Goal: Transaction & Acquisition: Purchase product/service

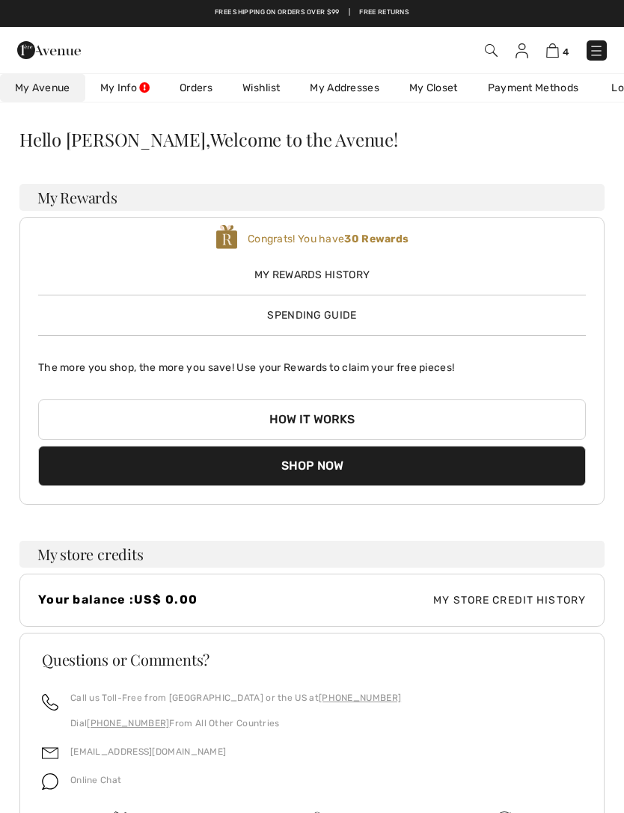
click at [600, 55] on img at bounding box center [596, 50] width 15 height 15
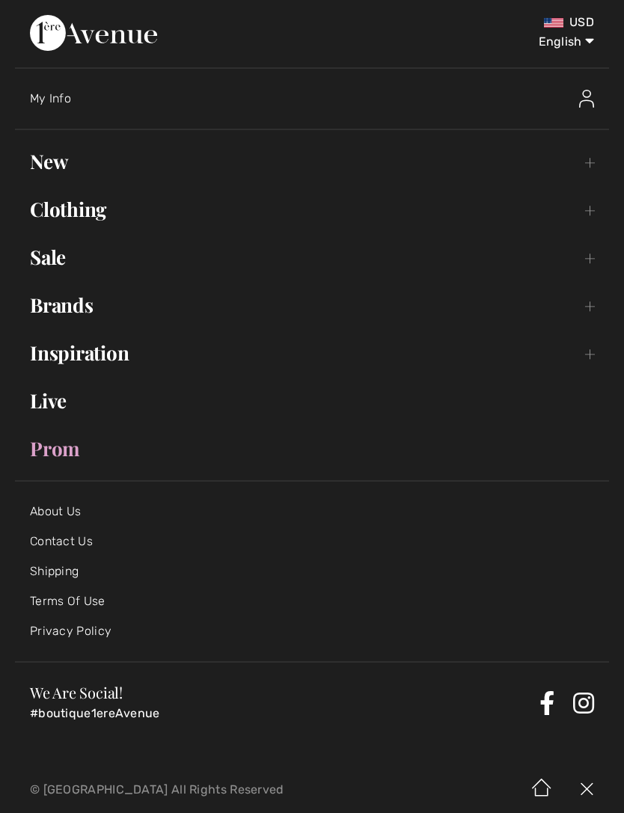
click at [76, 162] on link "New Toggle submenu" at bounding box center [312, 161] width 594 height 33
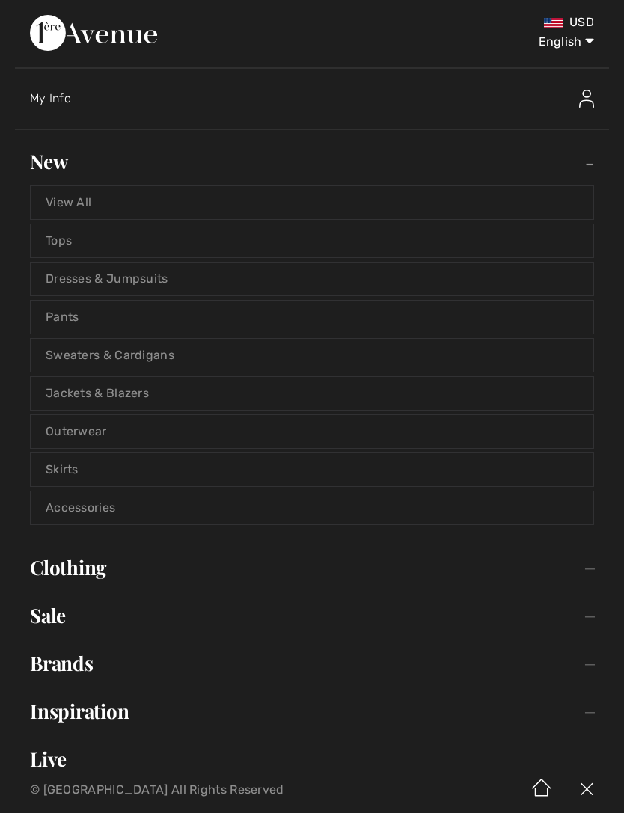
click at [82, 432] on link "Outerwear" at bounding box center [312, 431] width 563 height 33
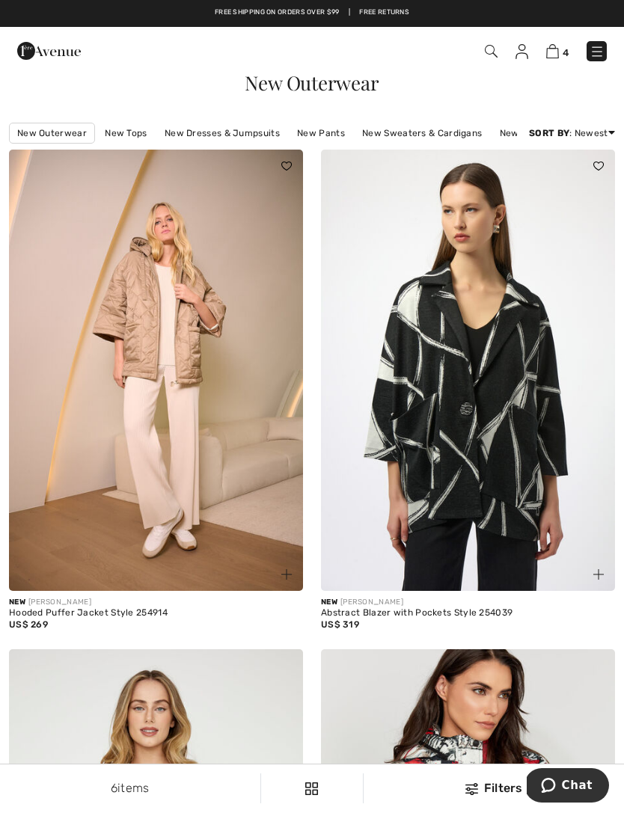
click at [287, 572] on img at bounding box center [286, 574] width 10 height 10
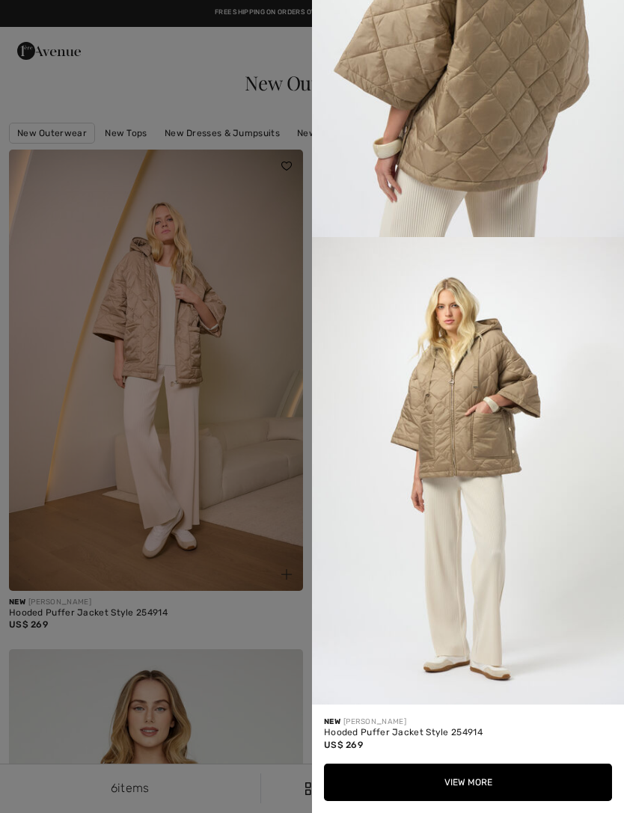
scroll to position [1632, 0]
click at [247, 614] on div at bounding box center [312, 406] width 624 height 813
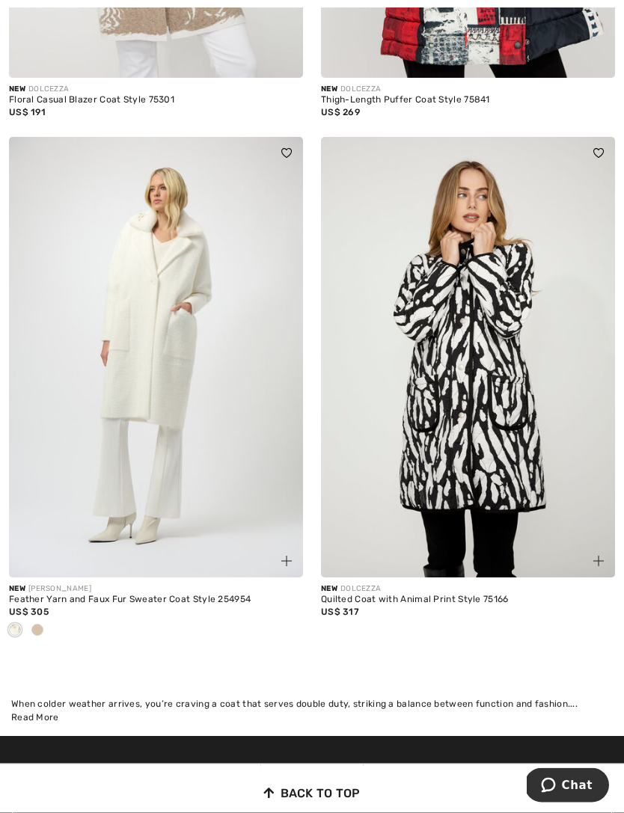
scroll to position [1040, 0]
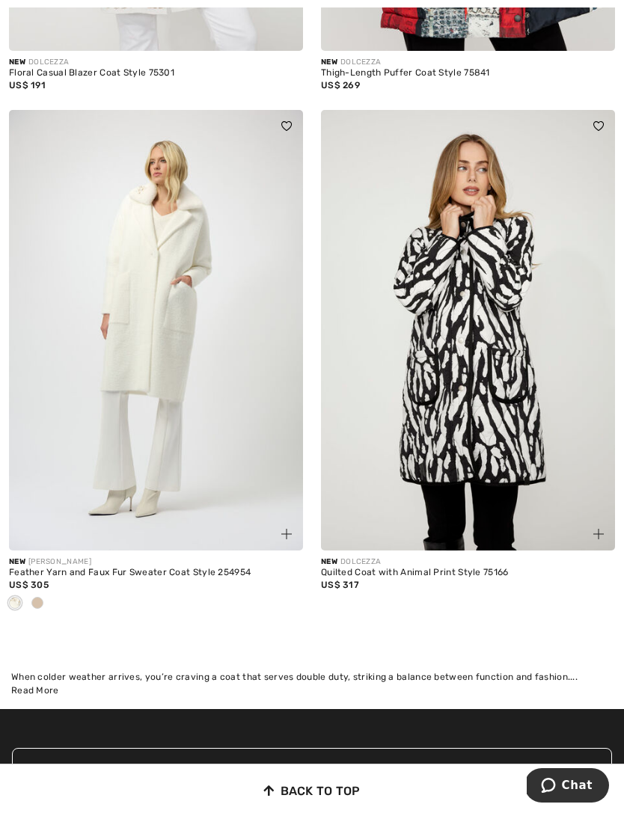
click at [43, 602] on span at bounding box center [37, 603] width 12 height 12
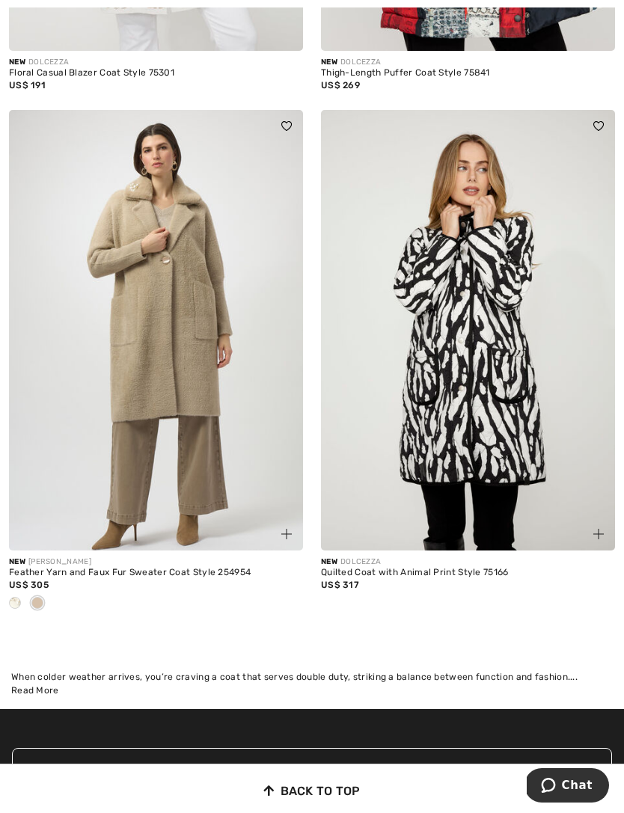
click at [11, 605] on span at bounding box center [15, 603] width 12 height 12
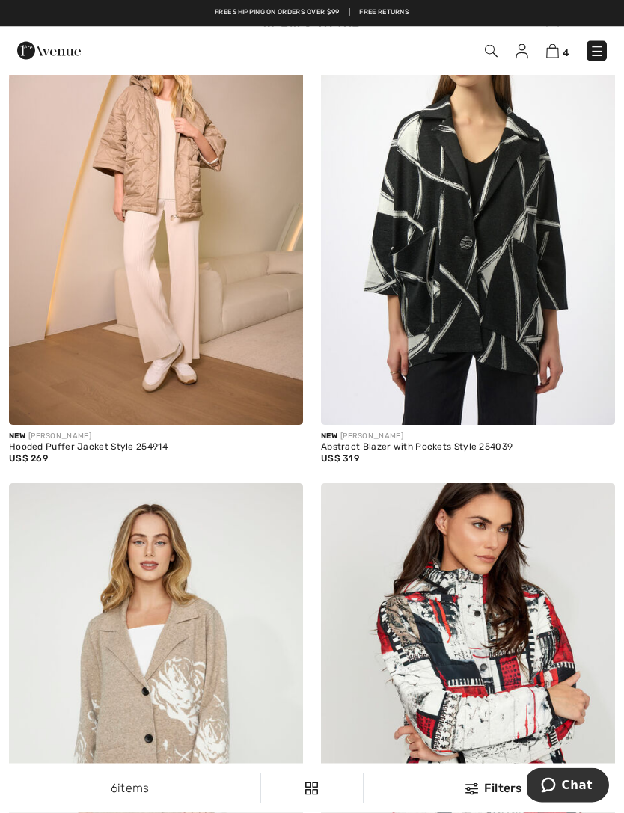
scroll to position [0, 0]
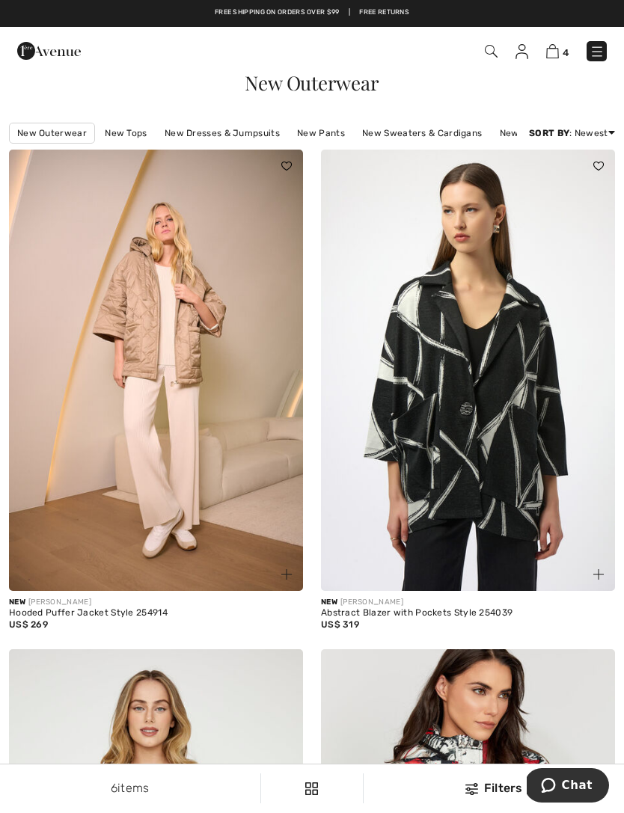
click at [127, 133] on link "New Tops" at bounding box center [125, 132] width 57 height 19
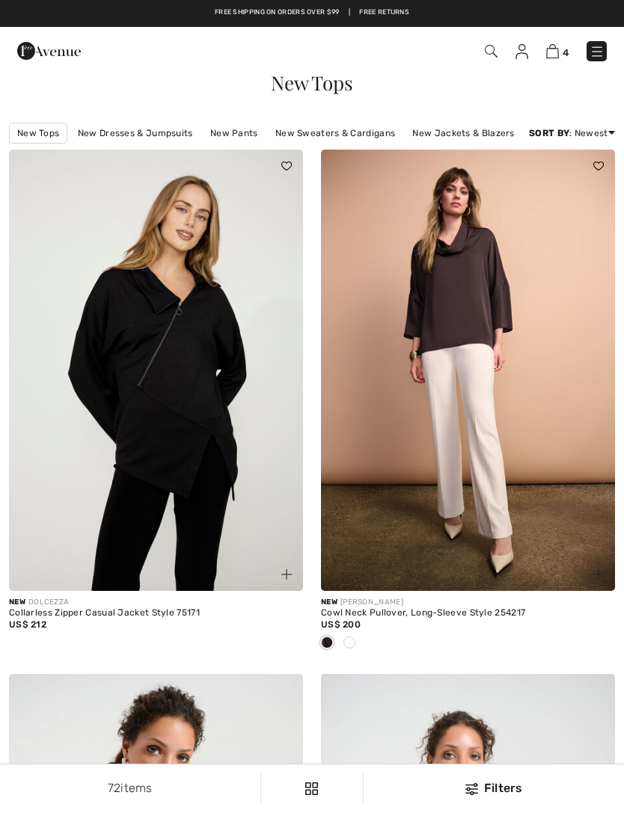
checkbox input "true"
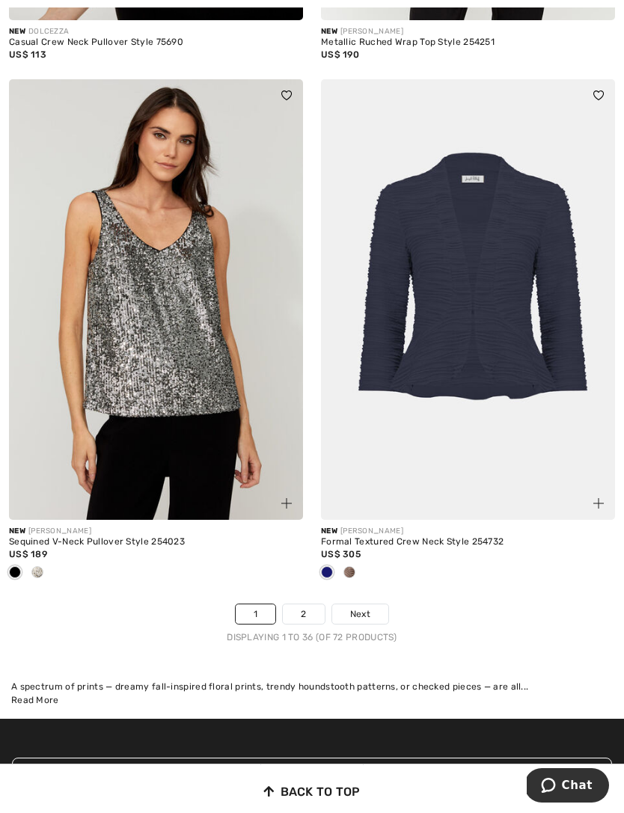
scroll to position [9162, 0]
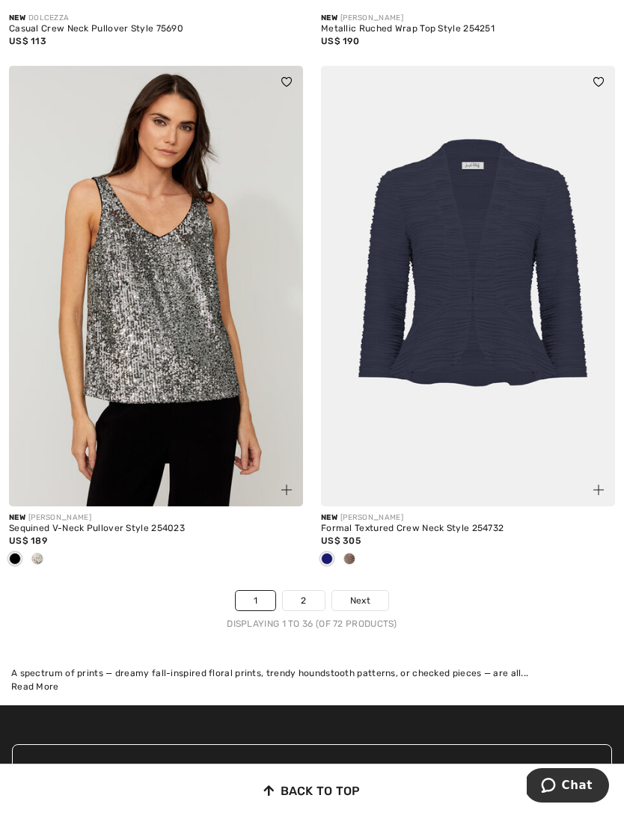
click at [311, 592] on link "2" at bounding box center [303, 600] width 41 height 19
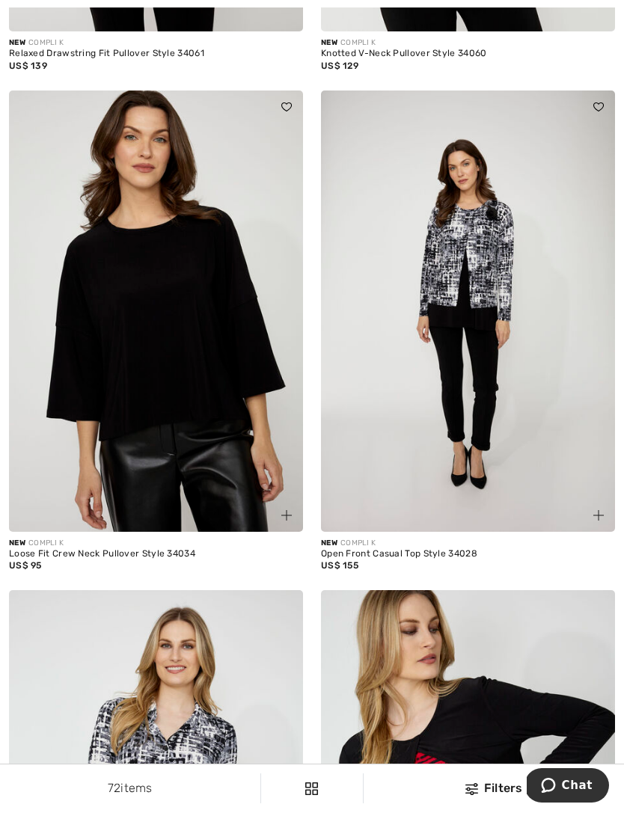
scroll to position [8075, 0]
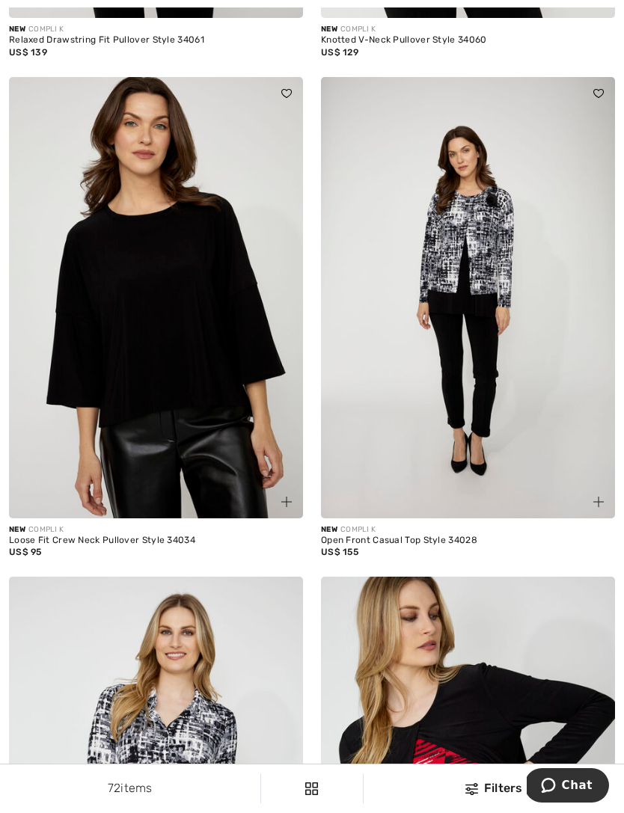
click at [290, 497] on img at bounding box center [286, 502] width 10 height 10
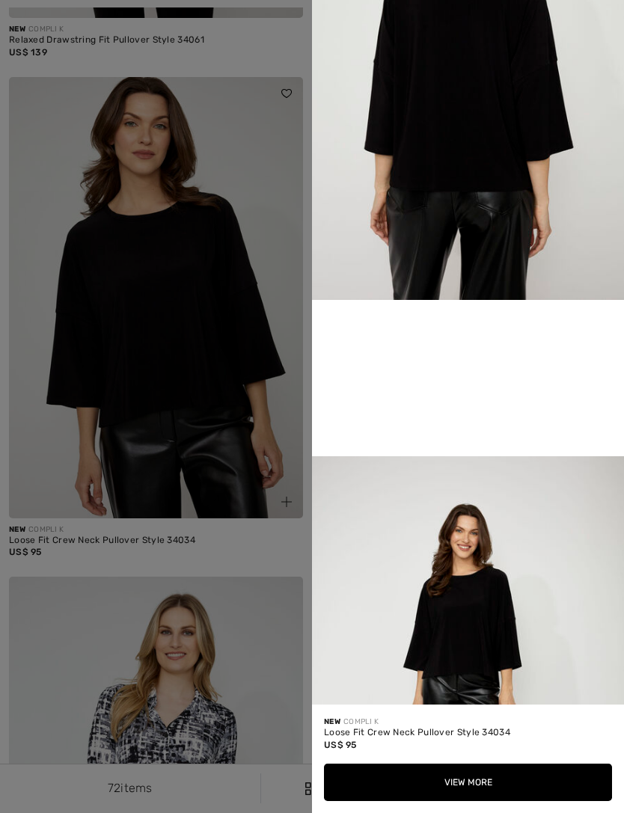
scroll to position [637, 0]
click at [258, 553] on div at bounding box center [312, 406] width 624 height 813
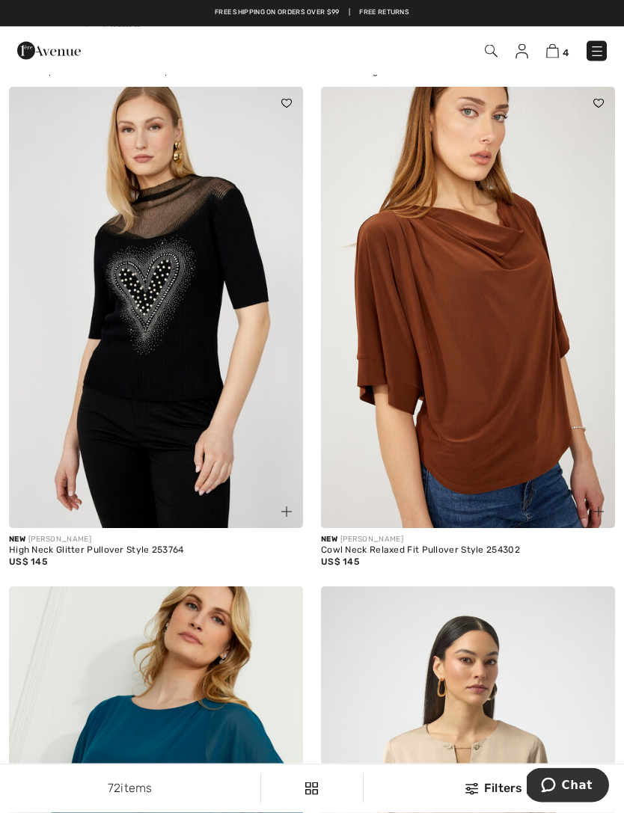
scroll to position [0, 0]
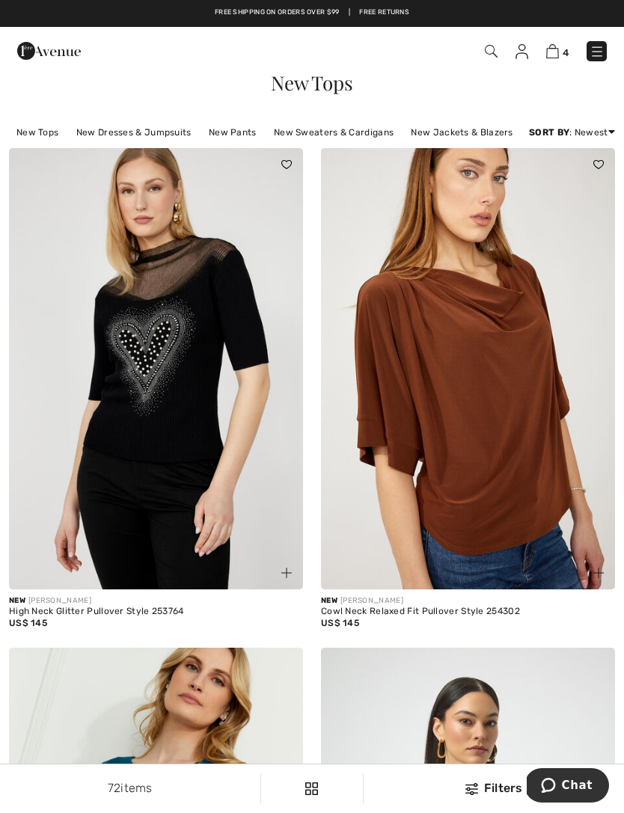
click at [168, 135] on link "New Dresses & Jumpsuits" at bounding box center [134, 132] width 130 height 19
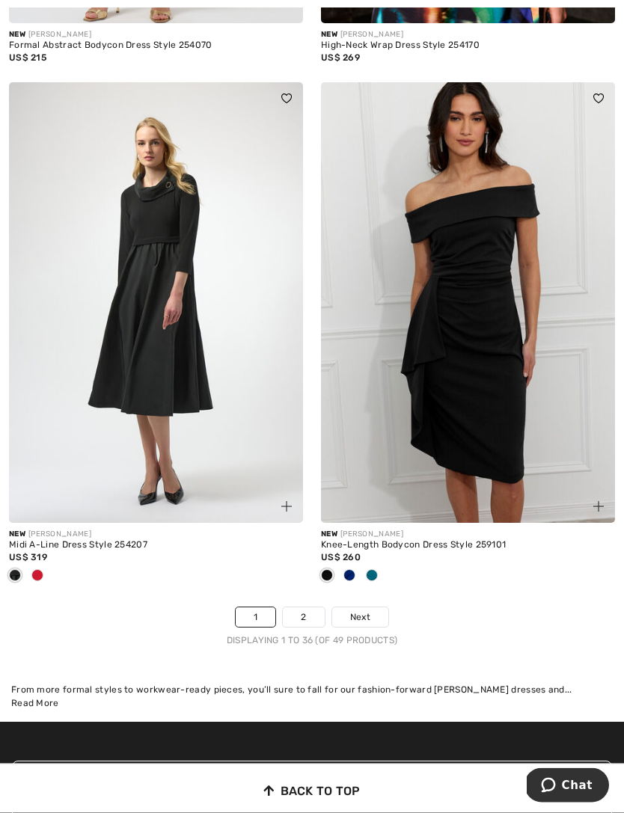
scroll to position [9121, 0]
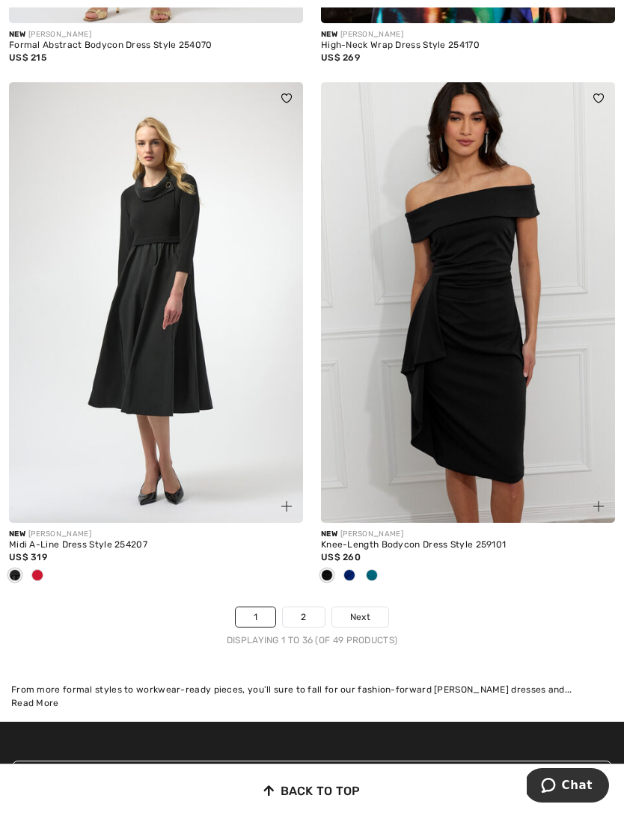
click at [375, 569] on span at bounding box center [372, 575] width 12 height 12
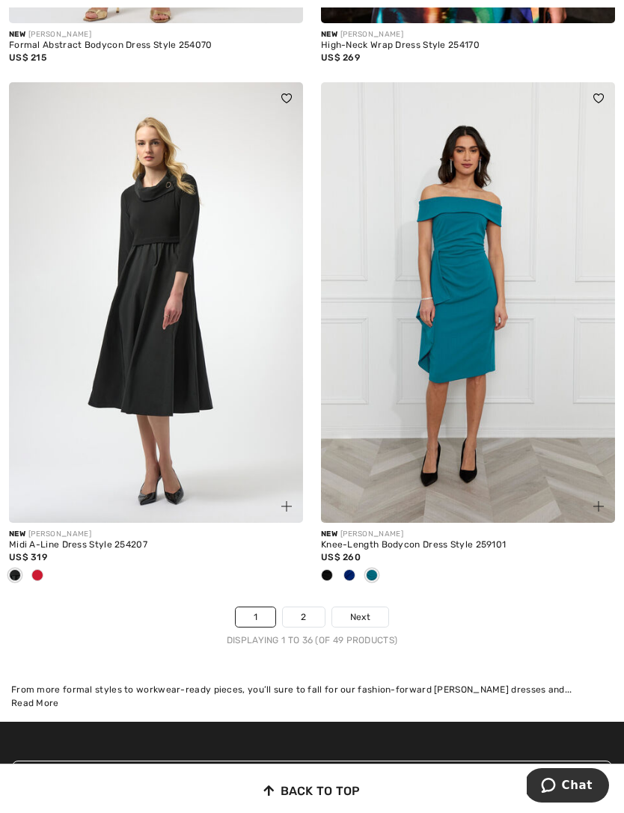
click at [346, 569] on span at bounding box center [349, 575] width 12 height 12
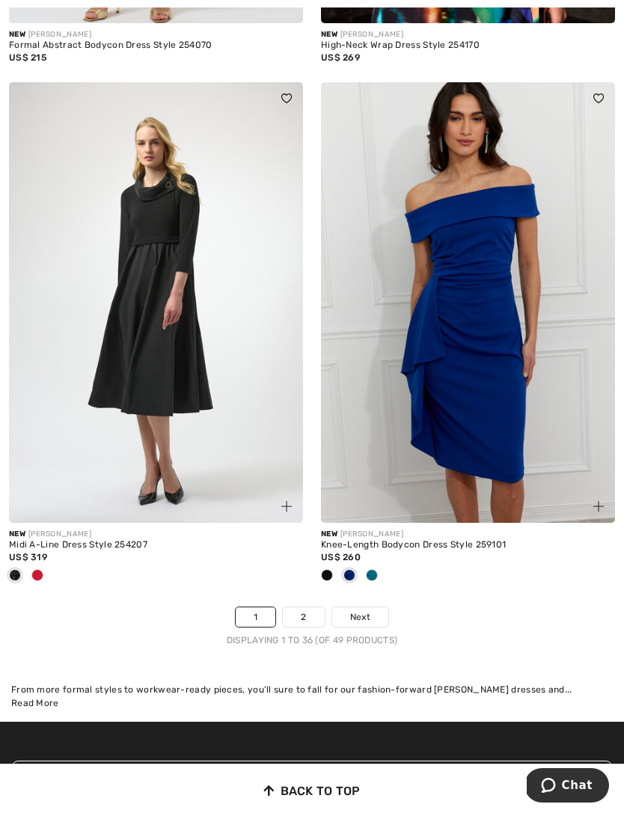
click at [311, 608] on link "2" at bounding box center [303, 617] width 41 height 19
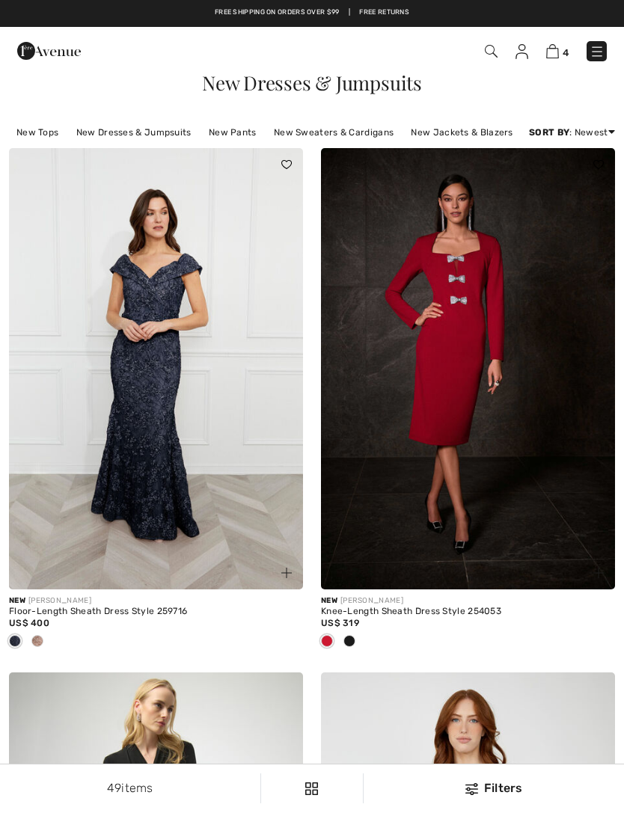
checkbox input "true"
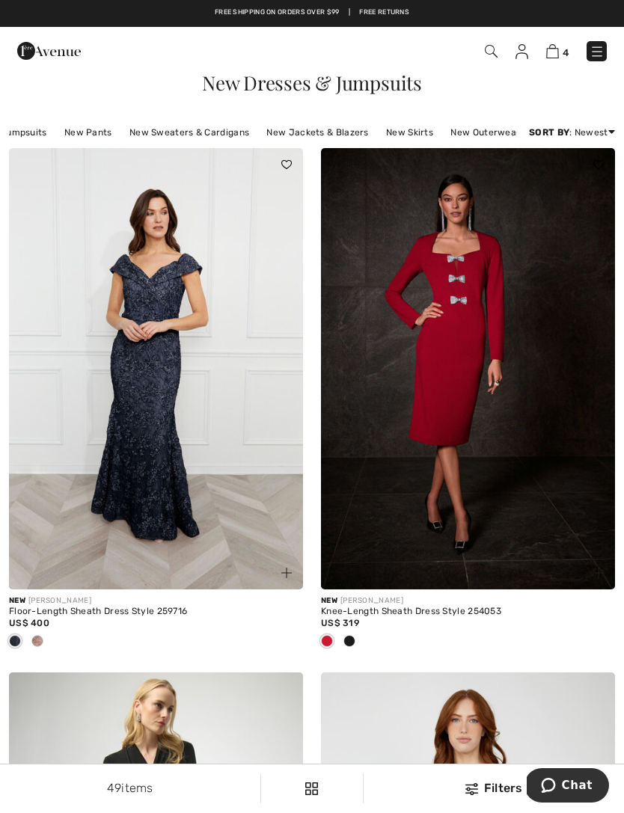
click at [475, 133] on link "New Outerwear" at bounding box center [485, 132] width 85 height 19
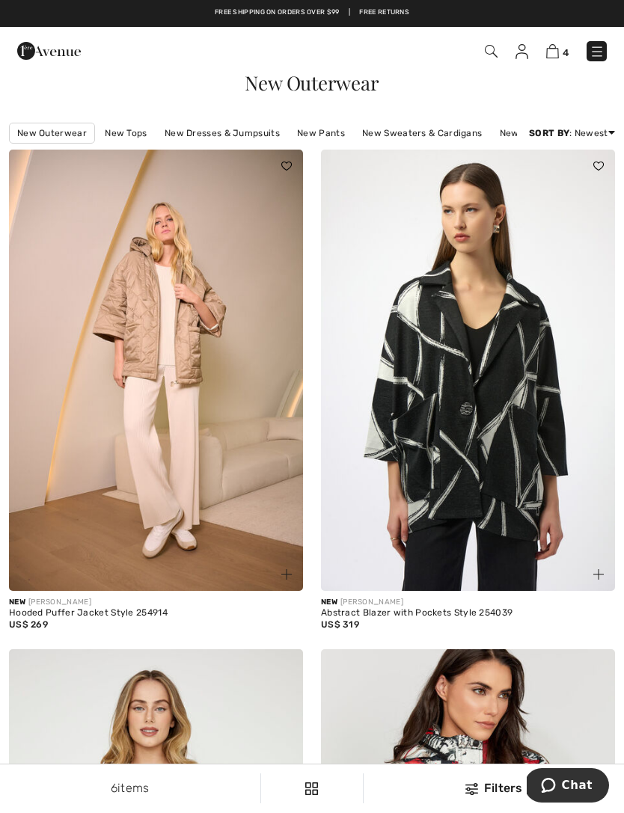
click at [591, 56] on img at bounding box center [597, 51] width 15 height 15
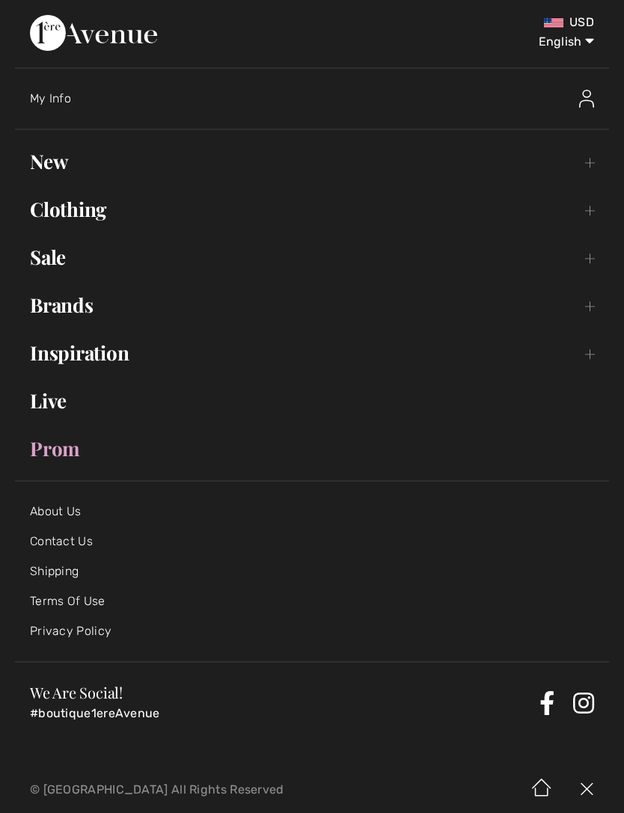
click at [97, 309] on link "Brands Open submenu" at bounding box center [312, 305] width 594 height 33
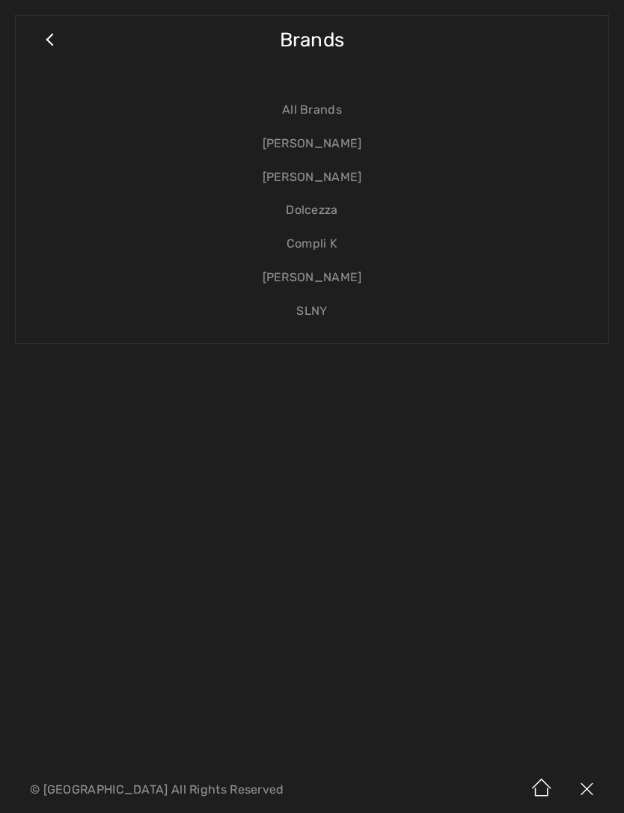
click at [316, 141] on link "[PERSON_NAME]" at bounding box center [312, 144] width 563 height 34
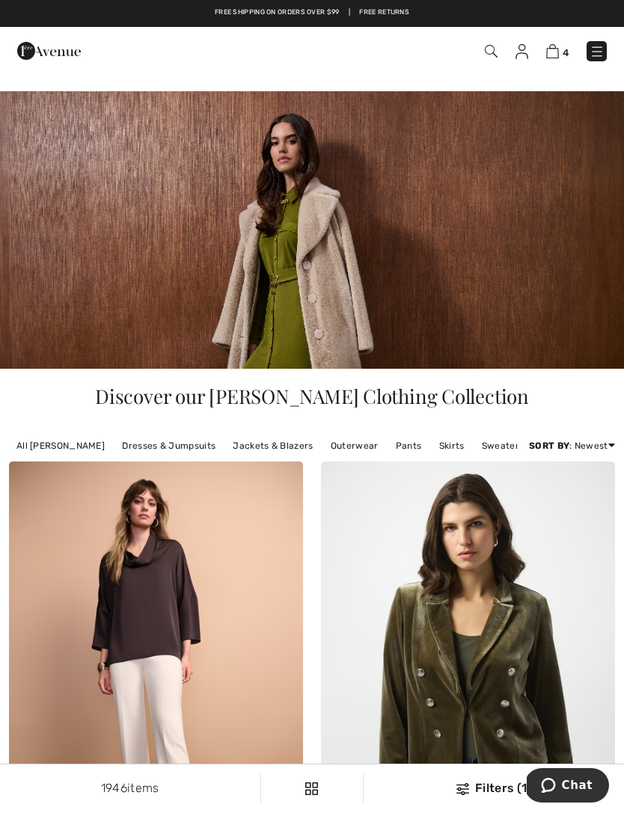
click at [355, 444] on link "Outerwear" at bounding box center [354, 445] width 63 height 19
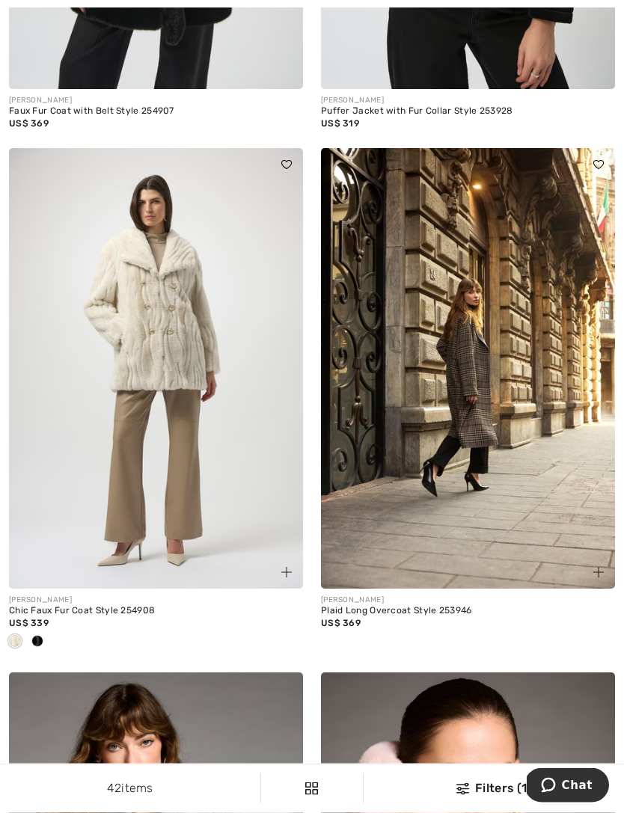
scroll to position [1526, 0]
click at [288, 570] on img at bounding box center [286, 572] width 10 height 10
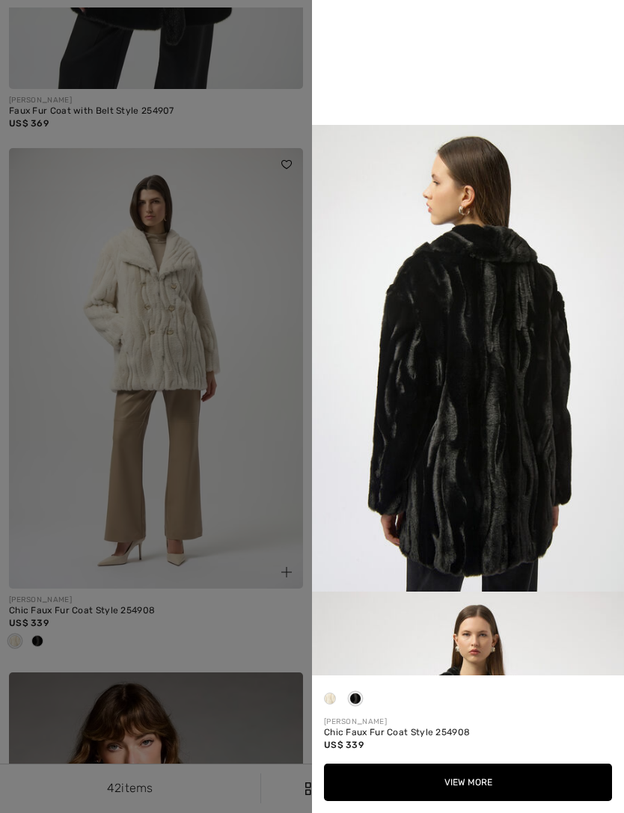
scroll to position [1072, 0]
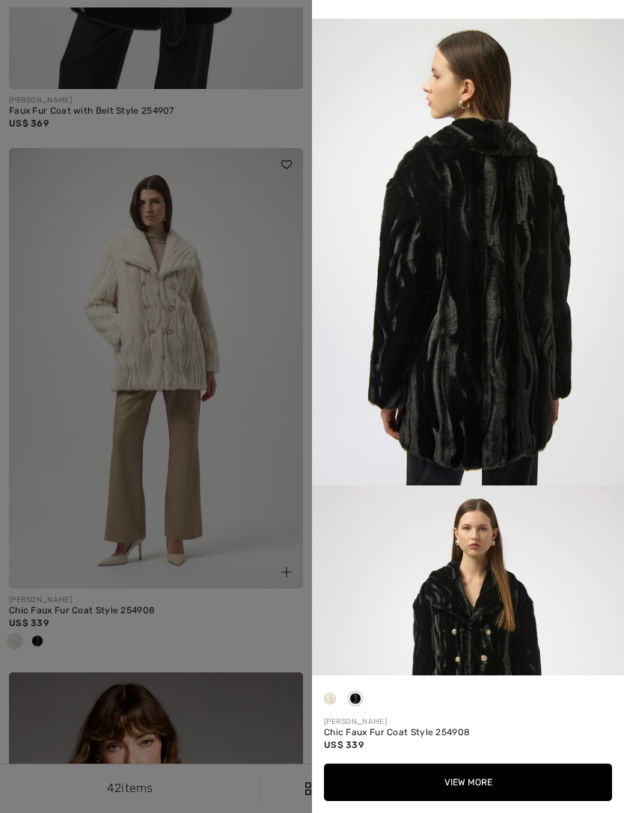
click at [257, 612] on div at bounding box center [312, 406] width 624 height 813
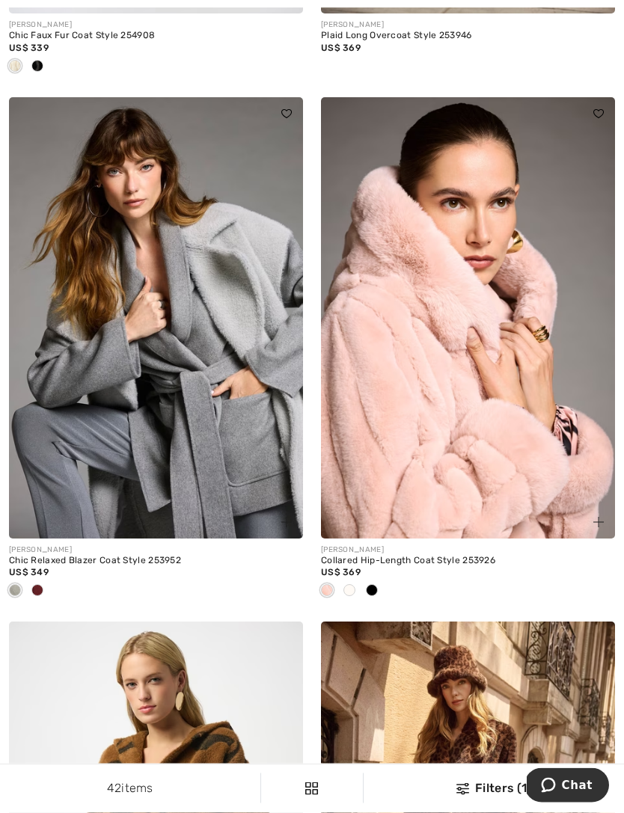
scroll to position [2102, 0]
click at [596, 517] on img at bounding box center [598, 522] width 10 height 10
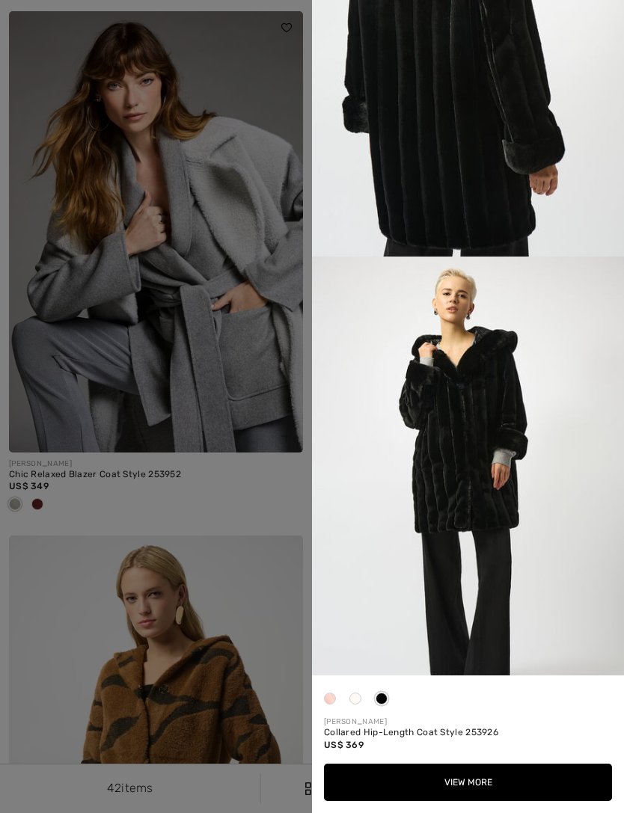
scroll to position [1145, 0]
click at [357, 705] on span at bounding box center [355, 699] width 12 height 12
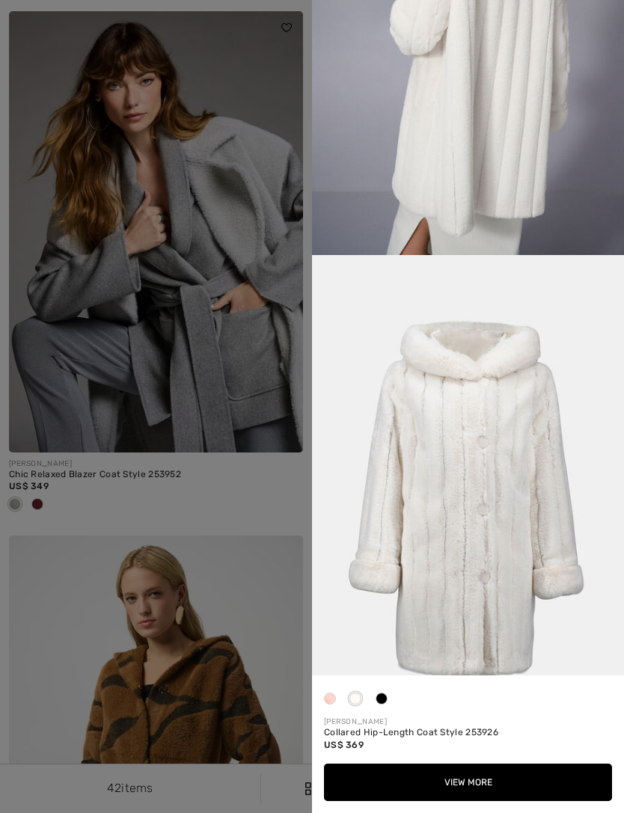
scroll to position [2548, 0]
click at [330, 705] on span at bounding box center [330, 699] width 12 height 12
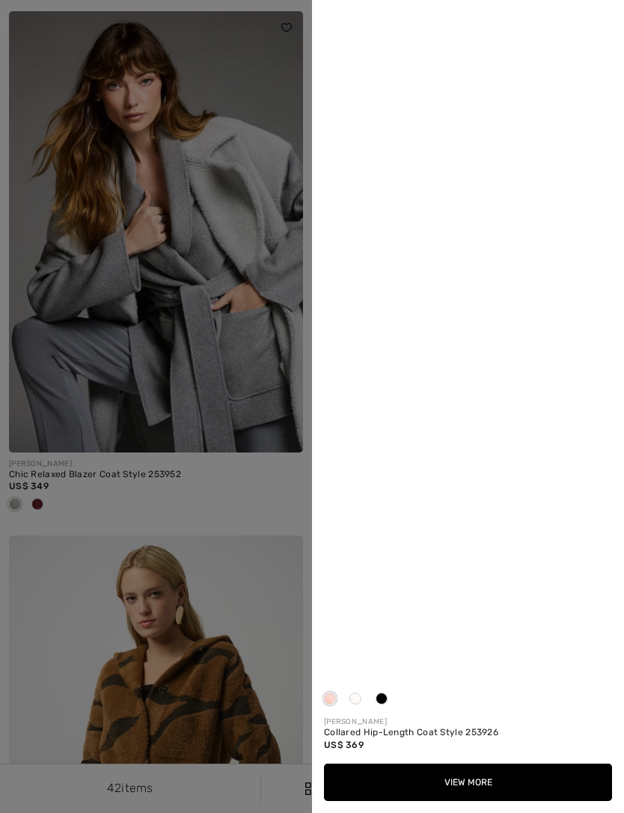
scroll to position [0, 0]
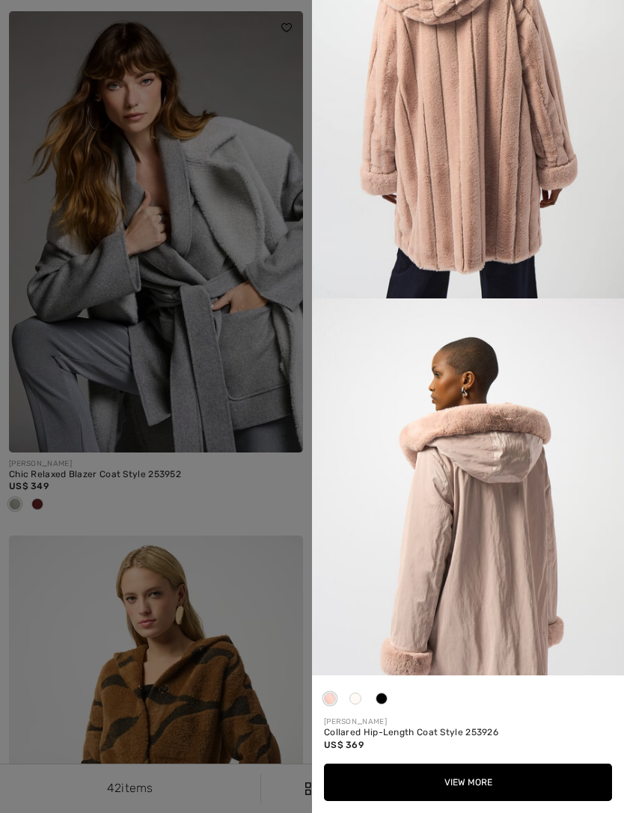
click at [198, 516] on div at bounding box center [312, 406] width 624 height 813
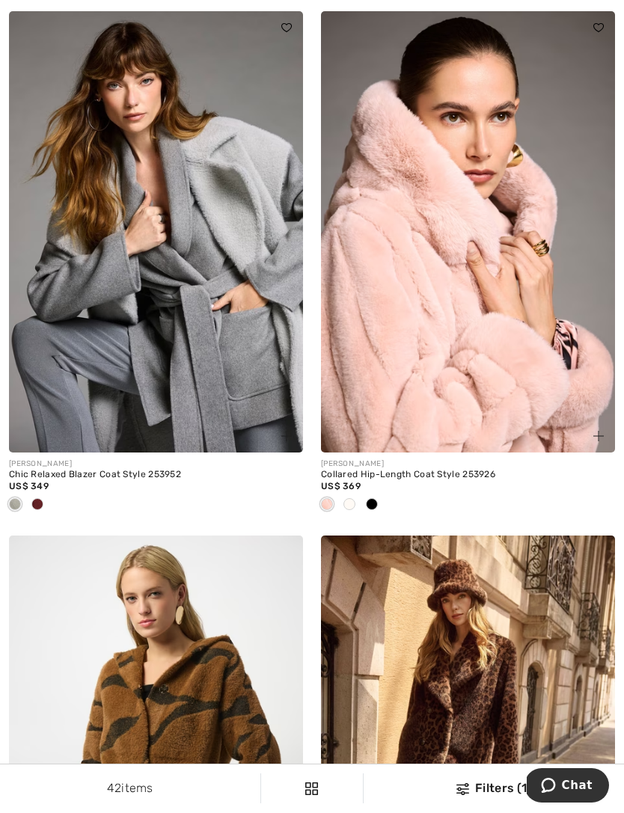
scroll to position [2051, 0]
click at [41, 501] on span at bounding box center [37, 504] width 12 height 12
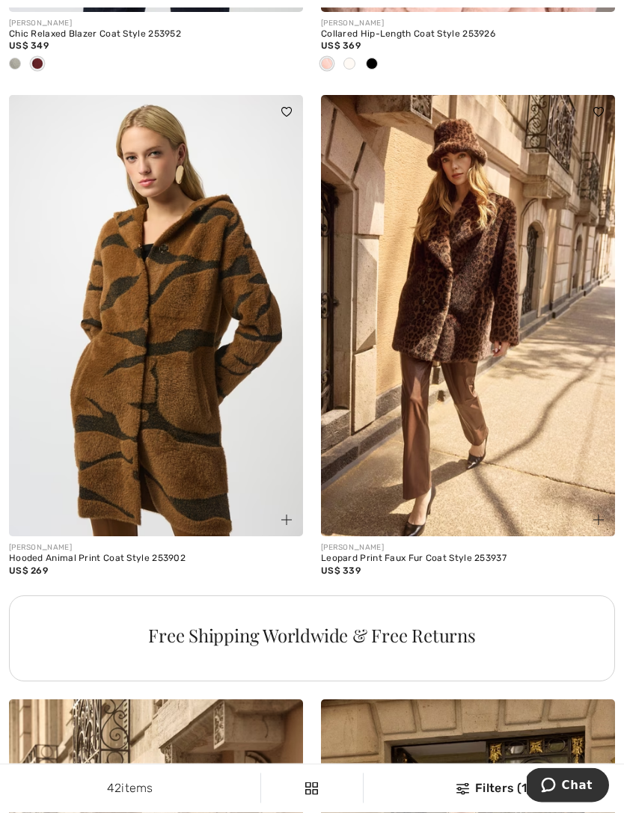
scroll to position [2628, 0]
click at [599, 519] on img at bounding box center [598, 520] width 10 height 10
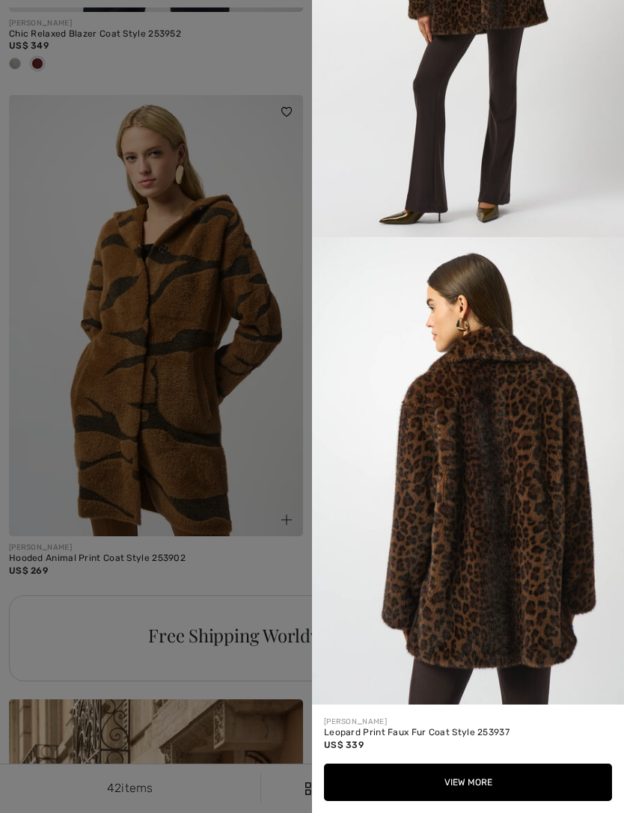
scroll to position [1671, 0]
click at [182, 574] on div at bounding box center [312, 406] width 624 height 813
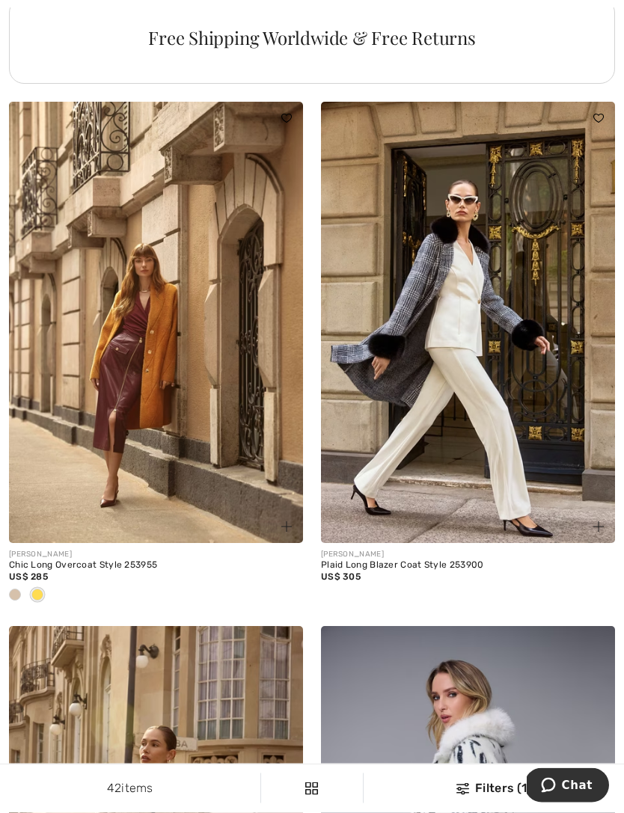
scroll to position [3226, 0]
click at [7, 596] on div at bounding box center [15, 596] width 22 height 25
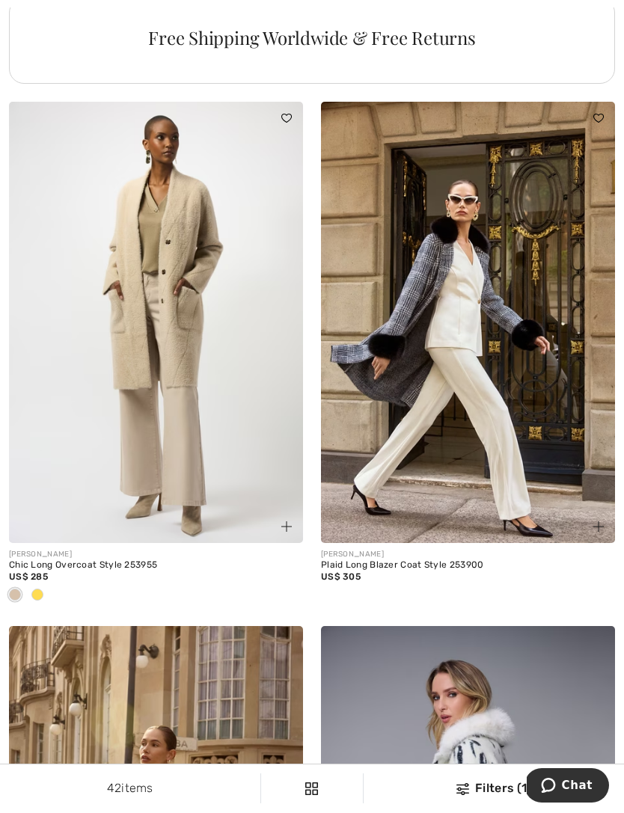
click at [39, 591] on span at bounding box center [37, 595] width 12 height 12
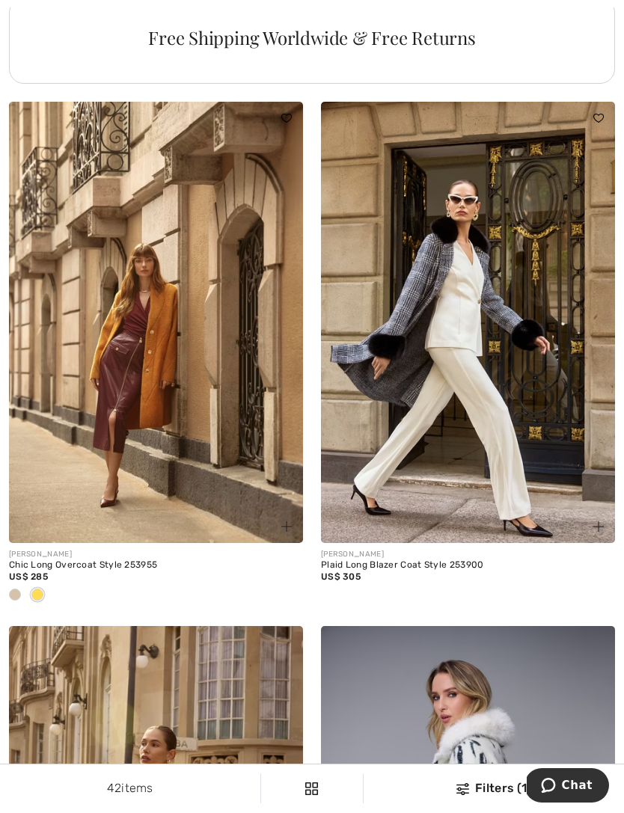
click at [599, 526] on img at bounding box center [598, 527] width 10 height 10
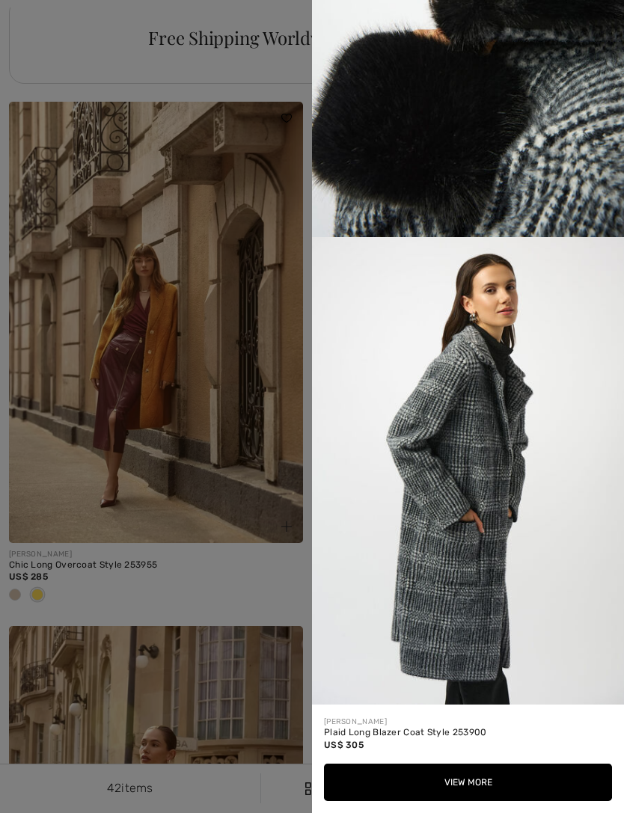
scroll to position [1671, 0]
click at [224, 575] on div at bounding box center [312, 406] width 624 height 813
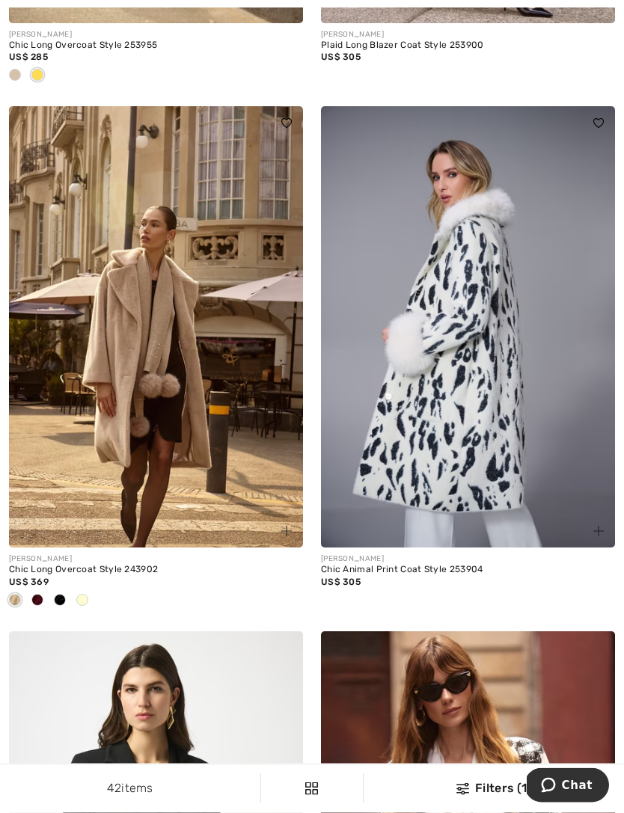
scroll to position [3748, 0]
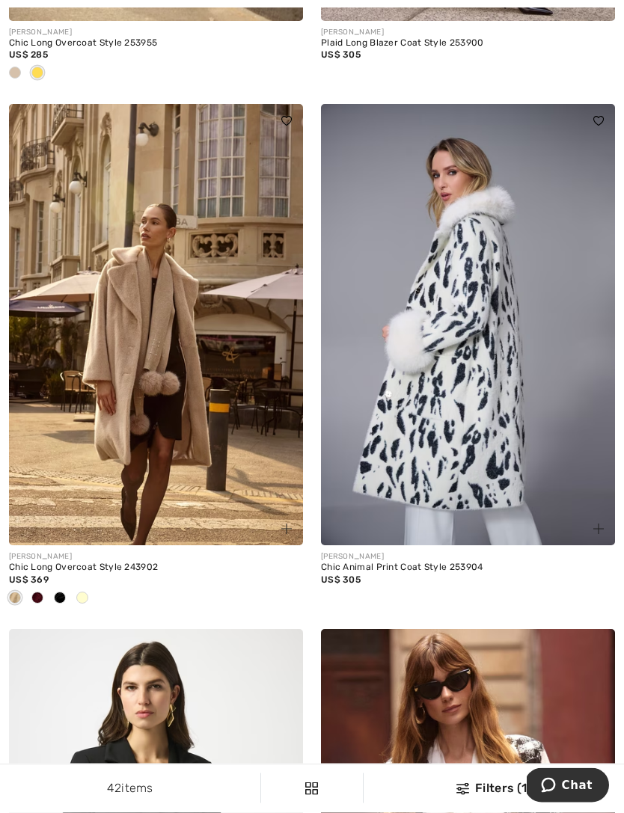
click at [88, 593] on span at bounding box center [82, 599] width 12 height 12
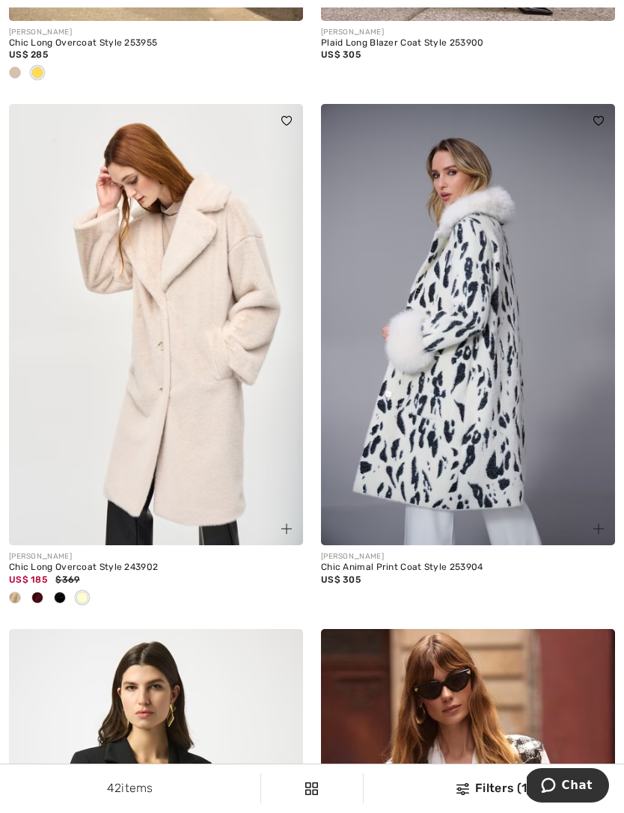
click at [63, 595] on span at bounding box center [60, 598] width 12 height 12
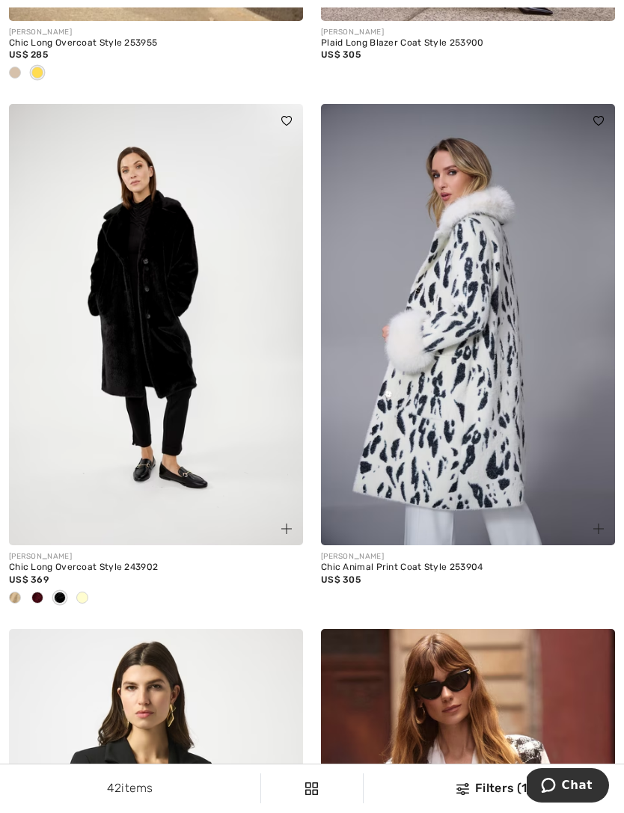
click at [41, 596] on span at bounding box center [37, 598] width 12 height 12
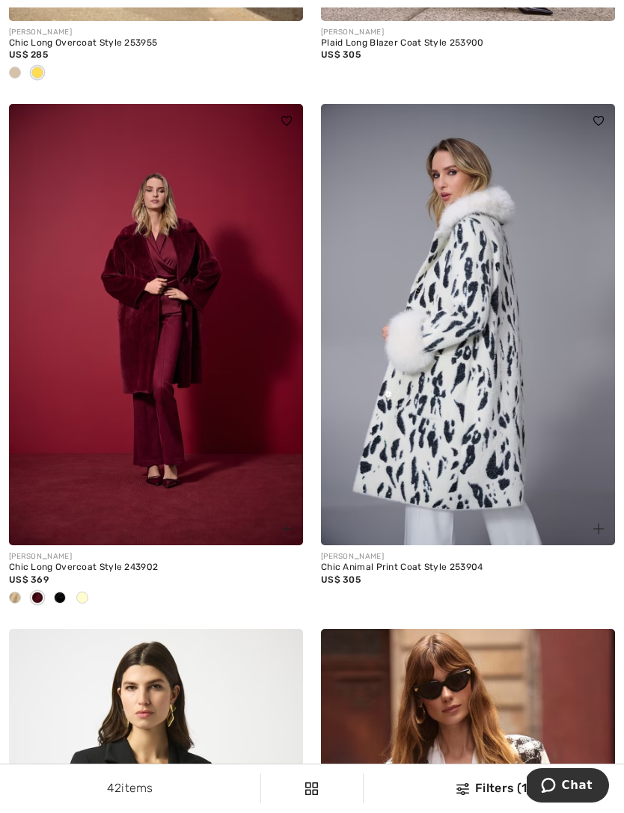
click at [598, 524] on img at bounding box center [598, 529] width 10 height 10
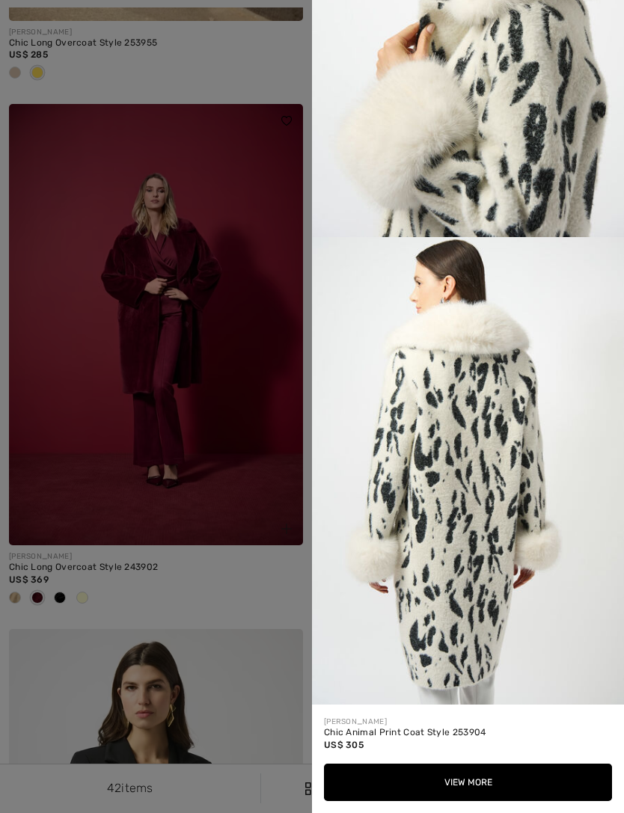
click at [221, 589] on div at bounding box center [312, 406] width 624 height 813
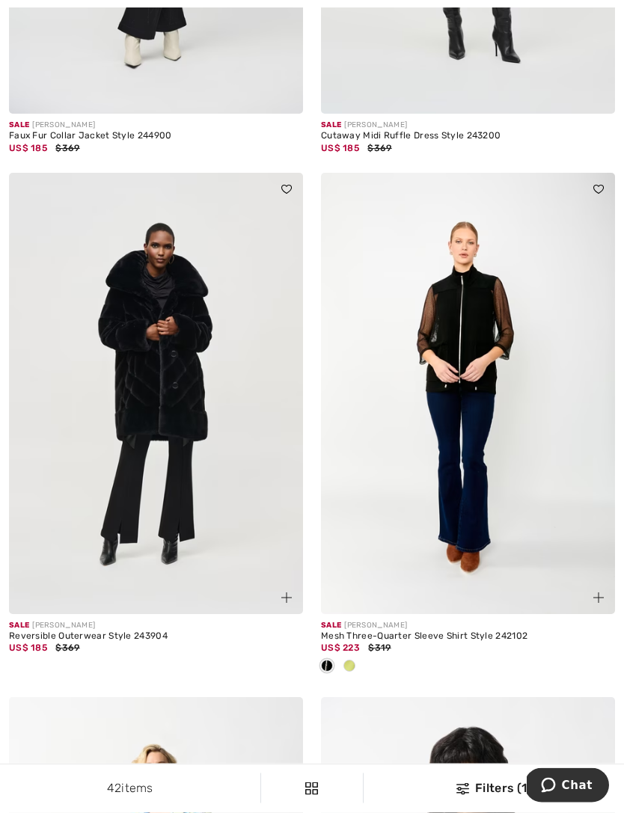
scroll to position [8043, 0]
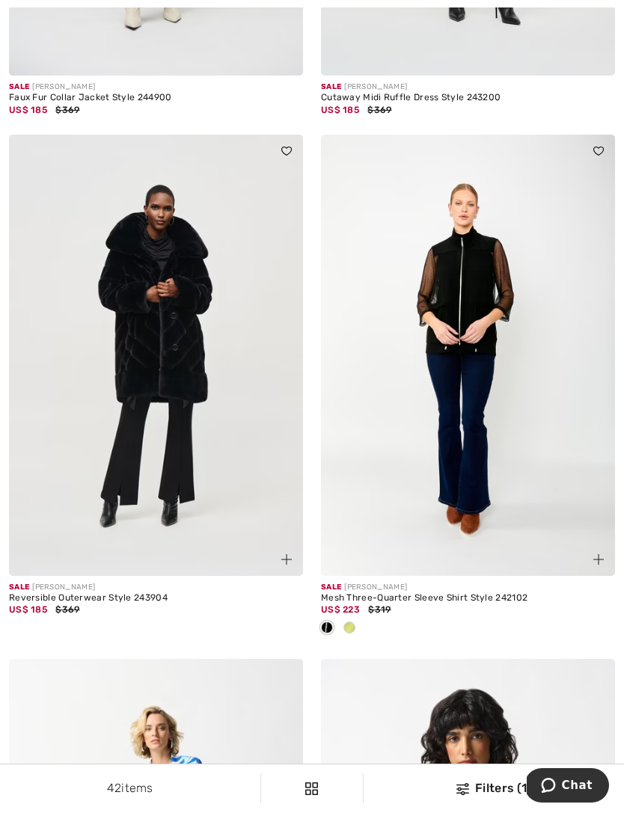
click at [284, 554] on img at bounding box center [286, 559] width 10 height 10
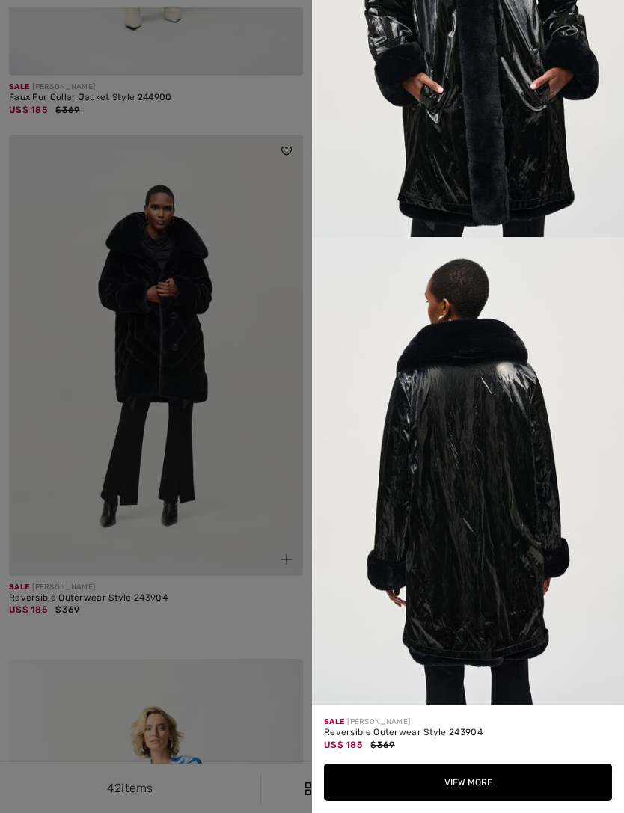
scroll to position [2141, 0]
click at [245, 599] on div at bounding box center [312, 406] width 624 height 813
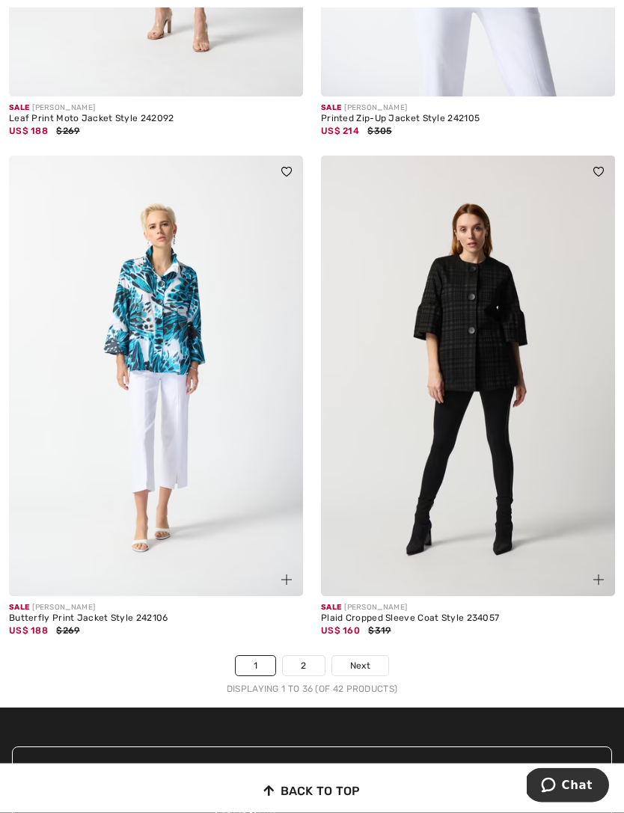
scroll to position [9056, 0]
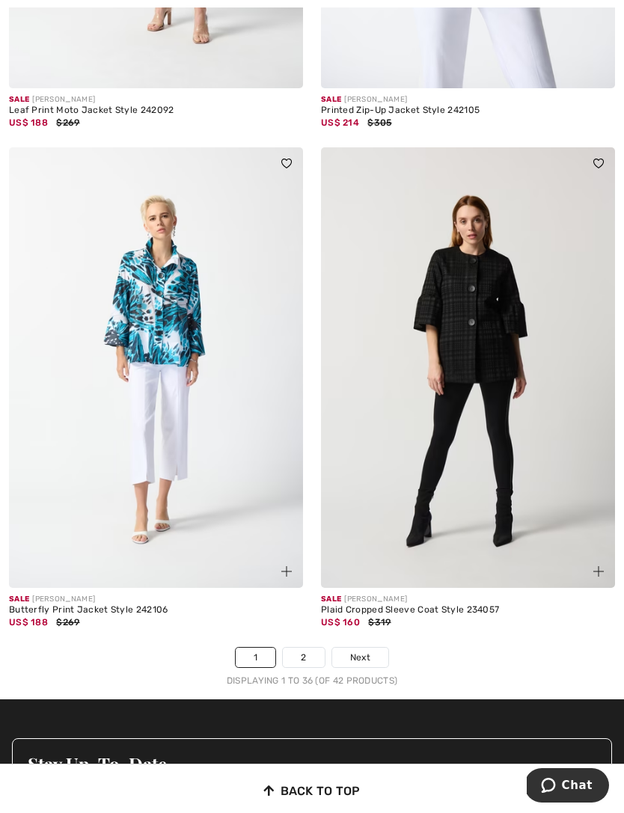
click at [304, 648] on link "2" at bounding box center [303, 657] width 41 height 19
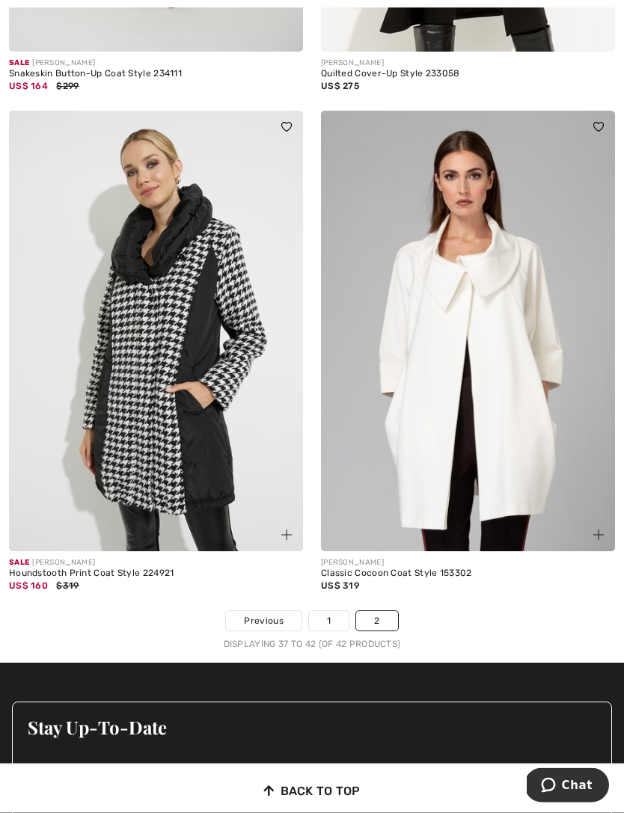
scroll to position [1056, 0]
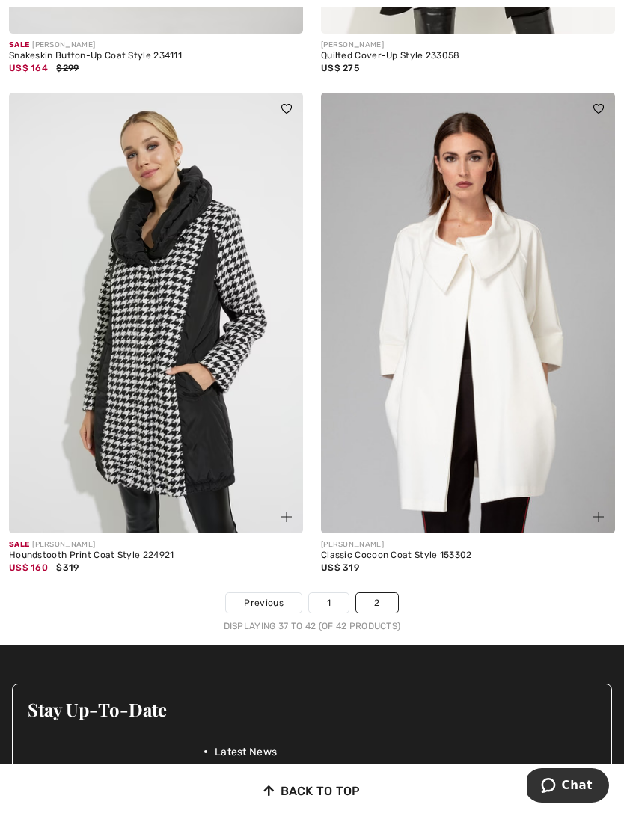
click at [281, 519] on img at bounding box center [286, 517] width 10 height 10
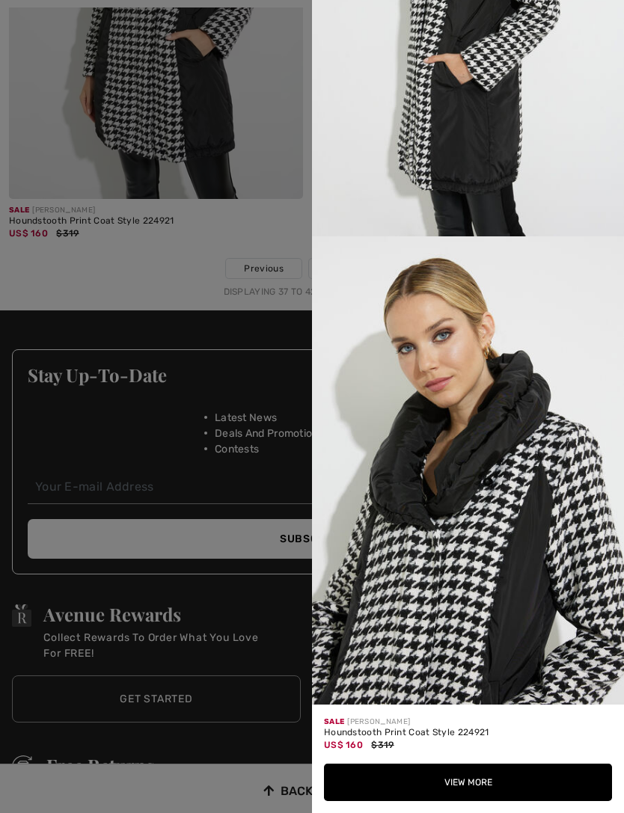
scroll to position [1556, 0]
click at [469, 801] on button "View More" at bounding box center [468, 782] width 288 height 37
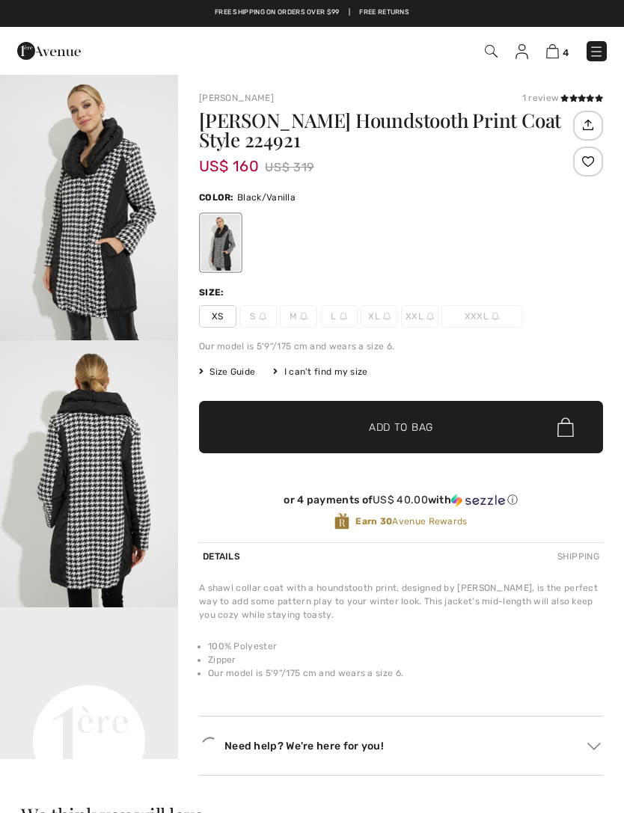
checkbox input "true"
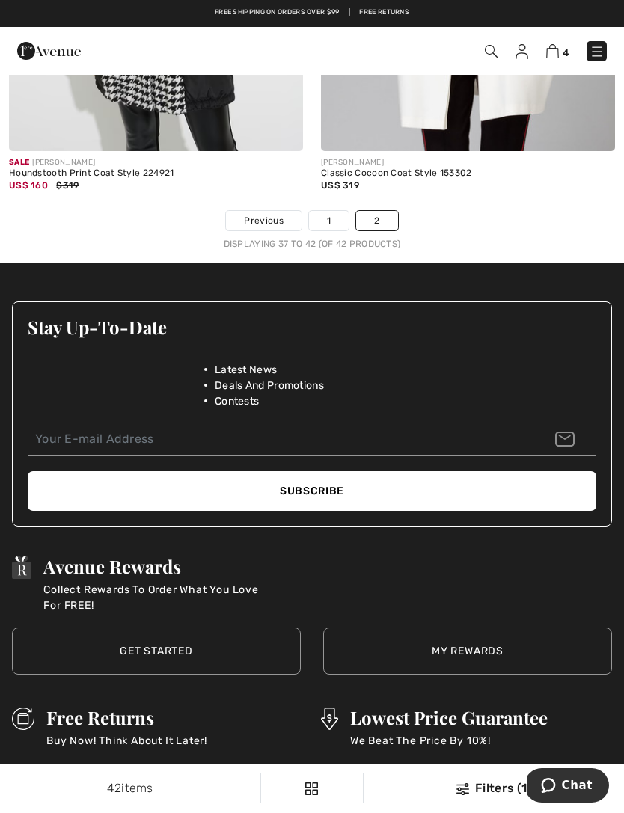
click at [602, 52] on img at bounding box center [597, 51] width 15 height 15
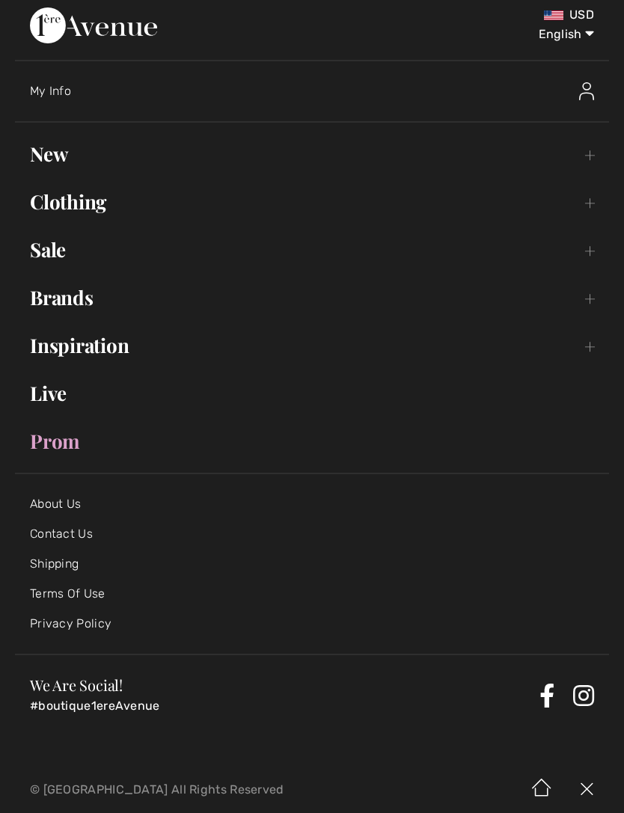
scroll to position [9, 0]
